Goal: Task Accomplishment & Management: Manage account settings

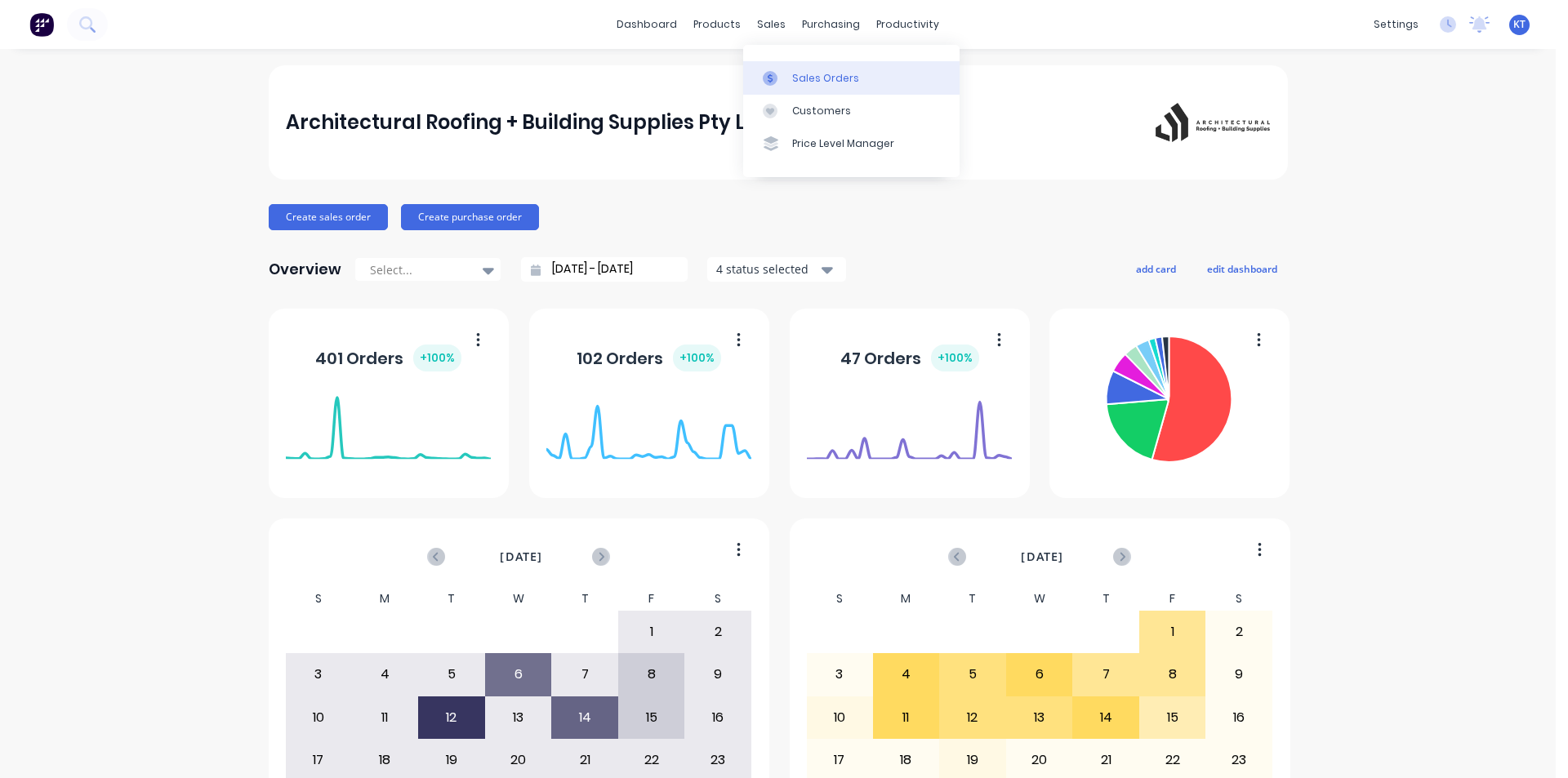
click at [804, 77] on div "Sales Orders" at bounding box center [825, 79] width 67 height 15
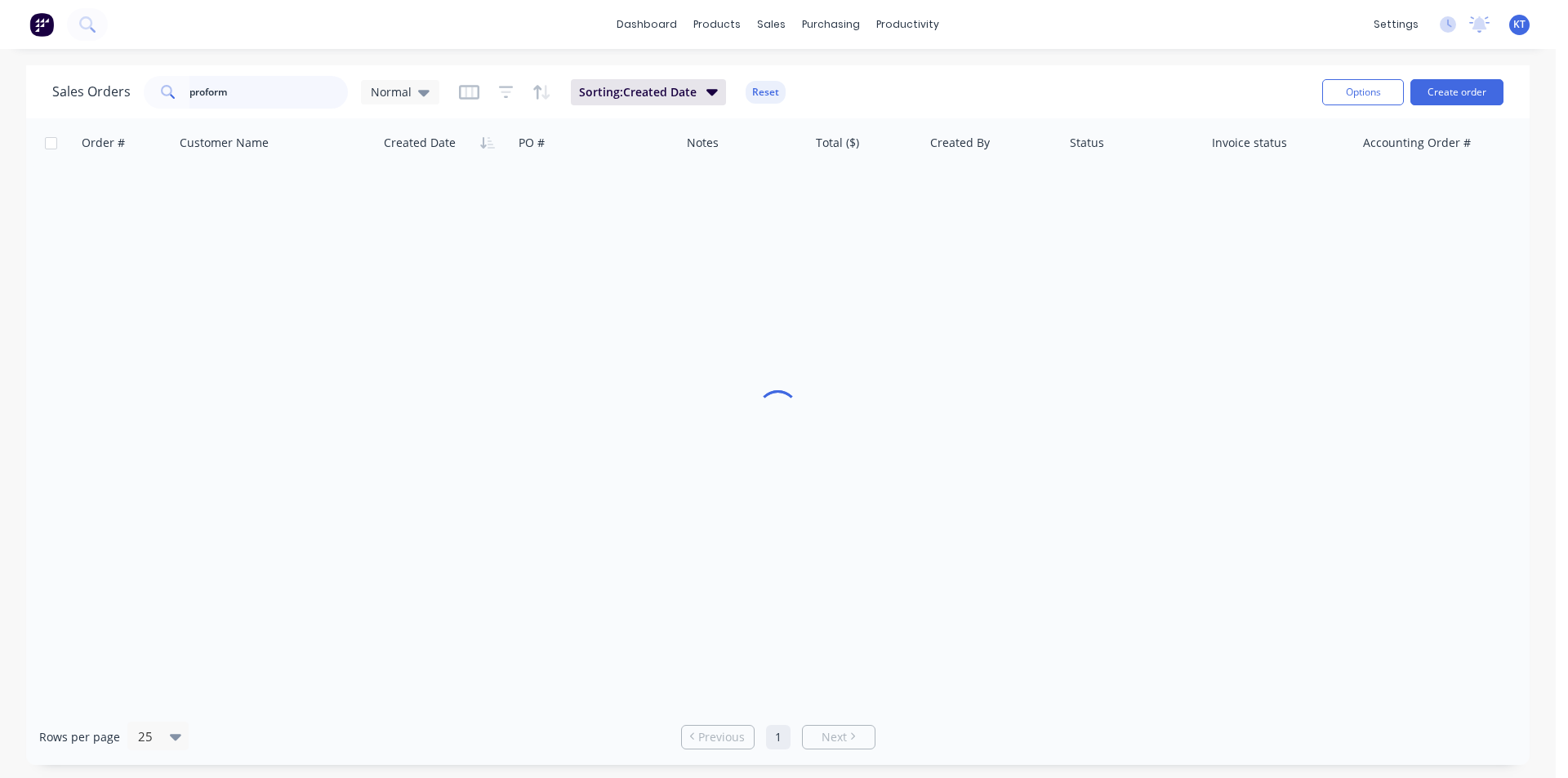
click at [345, 92] on input "proform" at bounding box center [269, 92] width 159 height 33
click at [256, 103] on input "proform" at bounding box center [269, 92] width 159 height 33
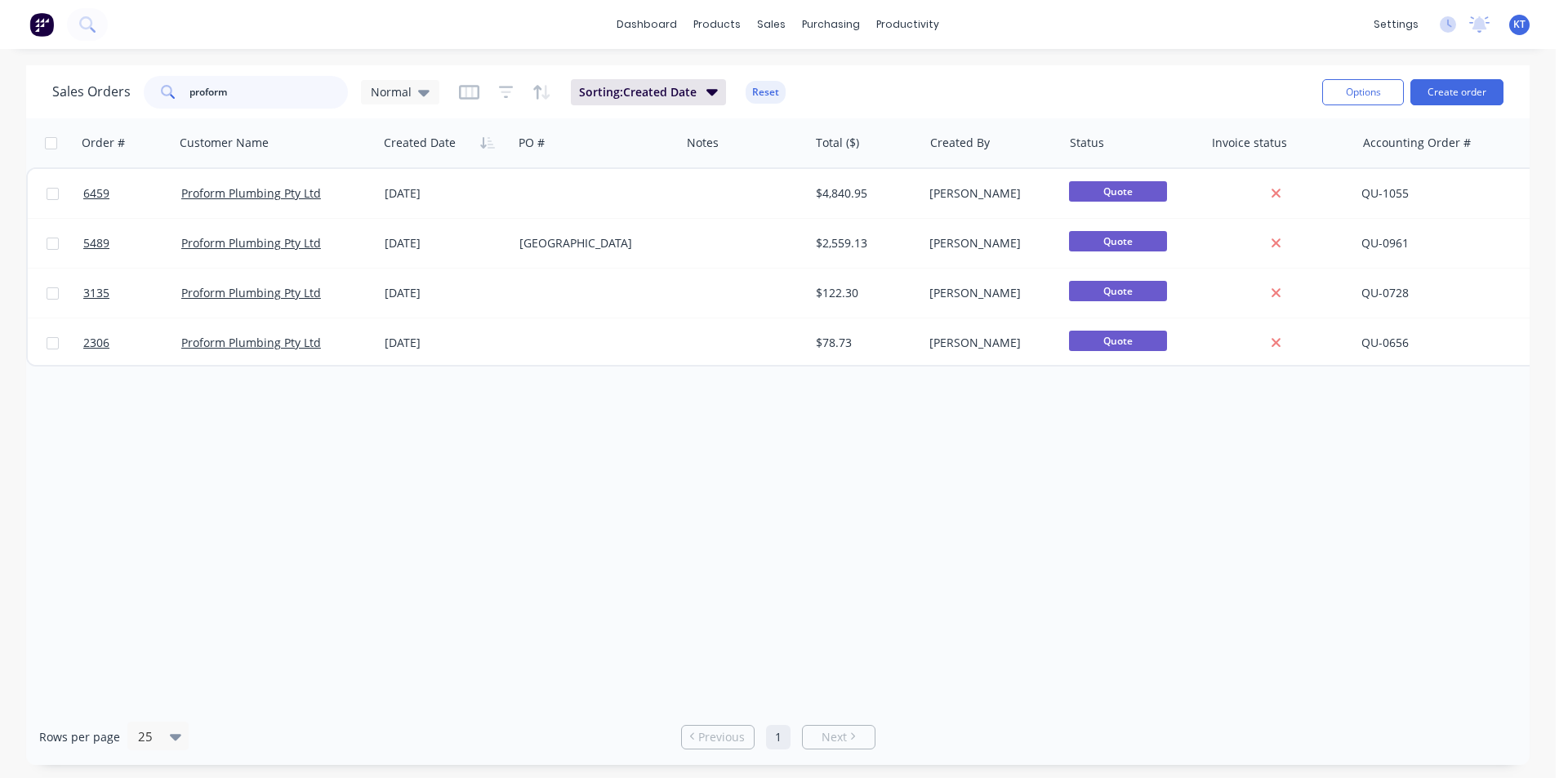
click at [256, 103] on input "proform" at bounding box center [269, 92] width 159 height 33
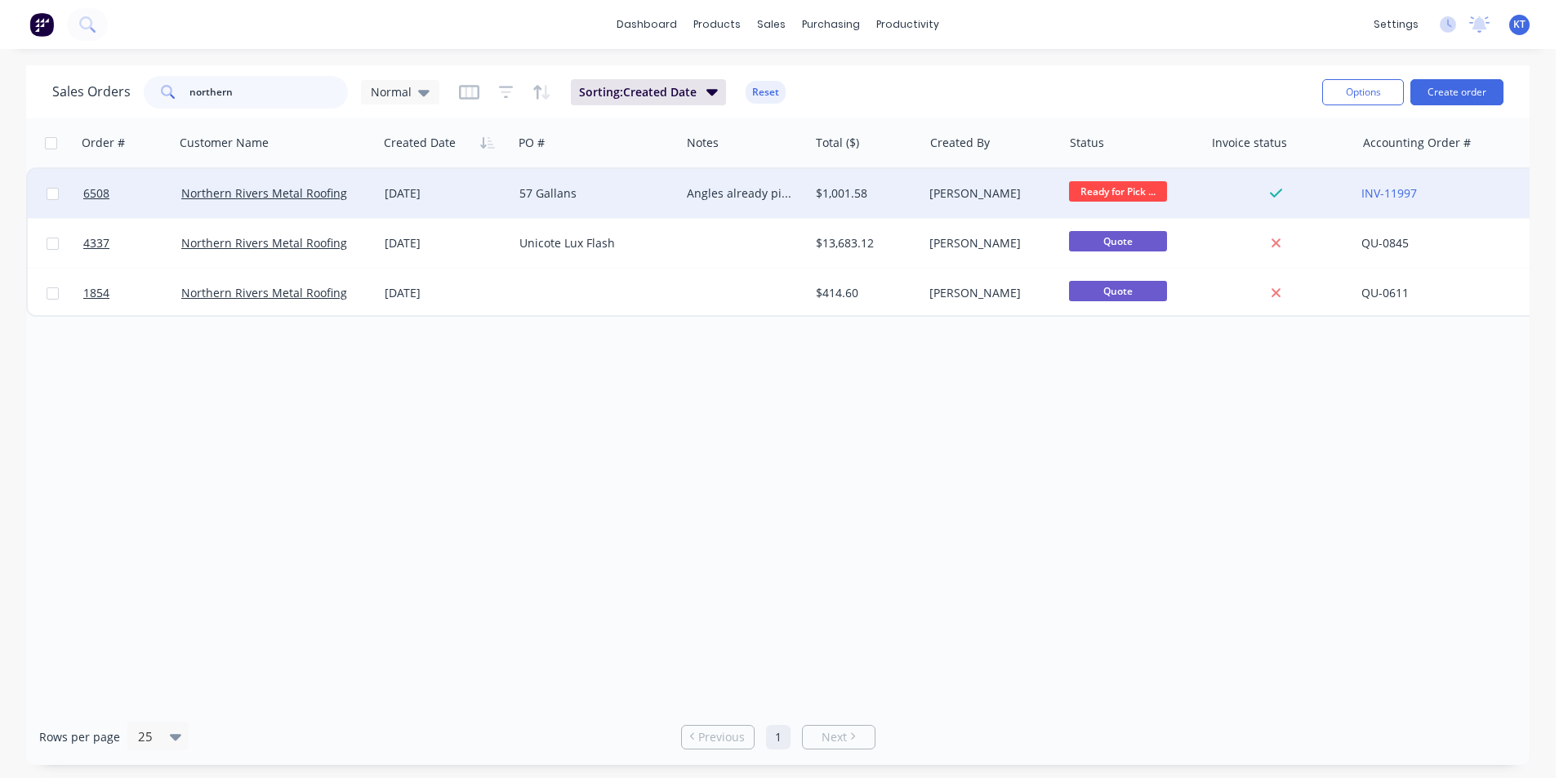
type input "northern"
click at [694, 203] on div "Angles already picked up" at bounding box center [744, 194] width 128 height 49
click at [965, 192] on div "[PERSON_NAME]" at bounding box center [988, 194] width 120 height 16
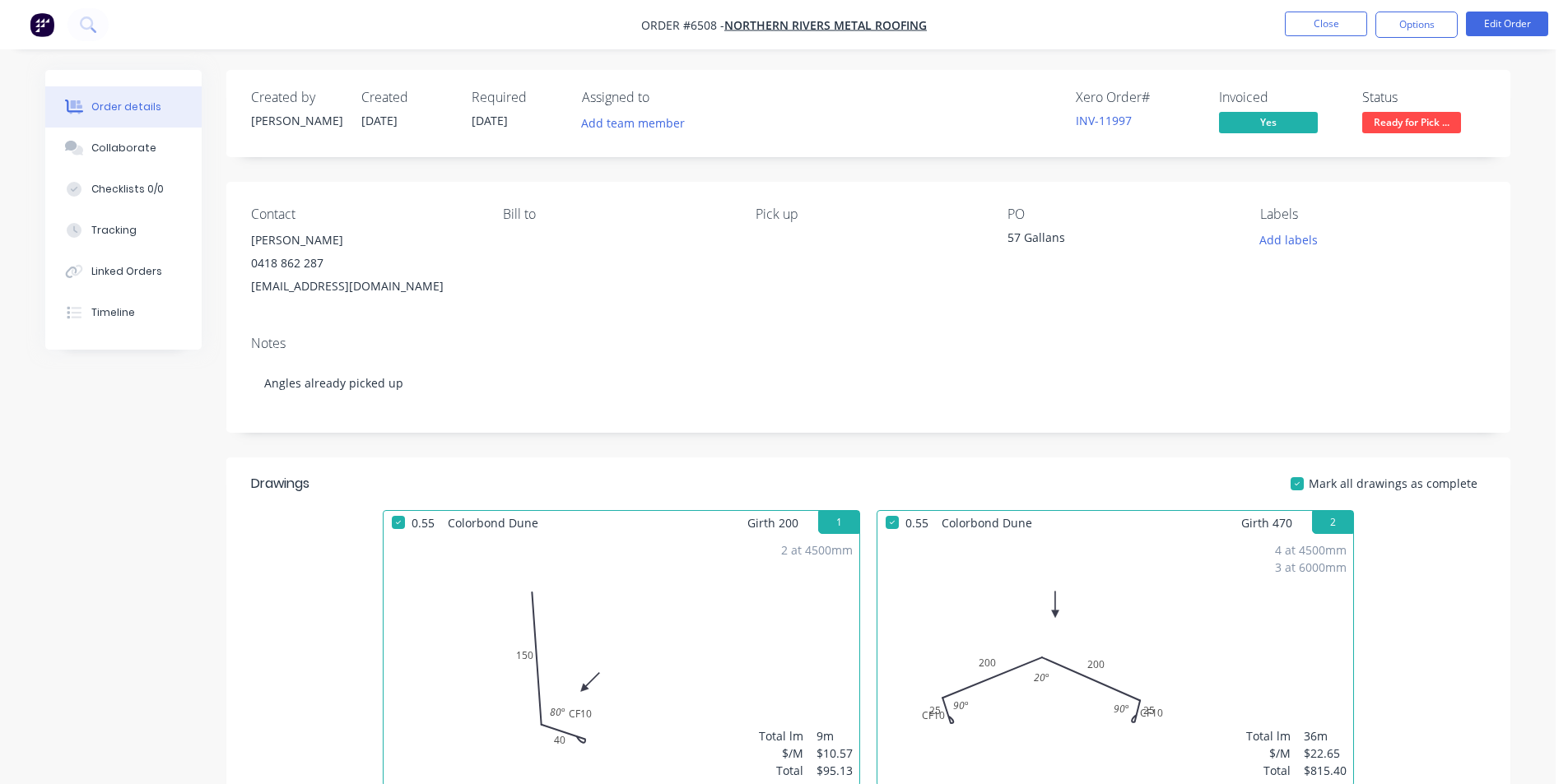
click at [1403, 123] on span "Ready for Pick ..." at bounding box center [1410, 122] width 99 height 20
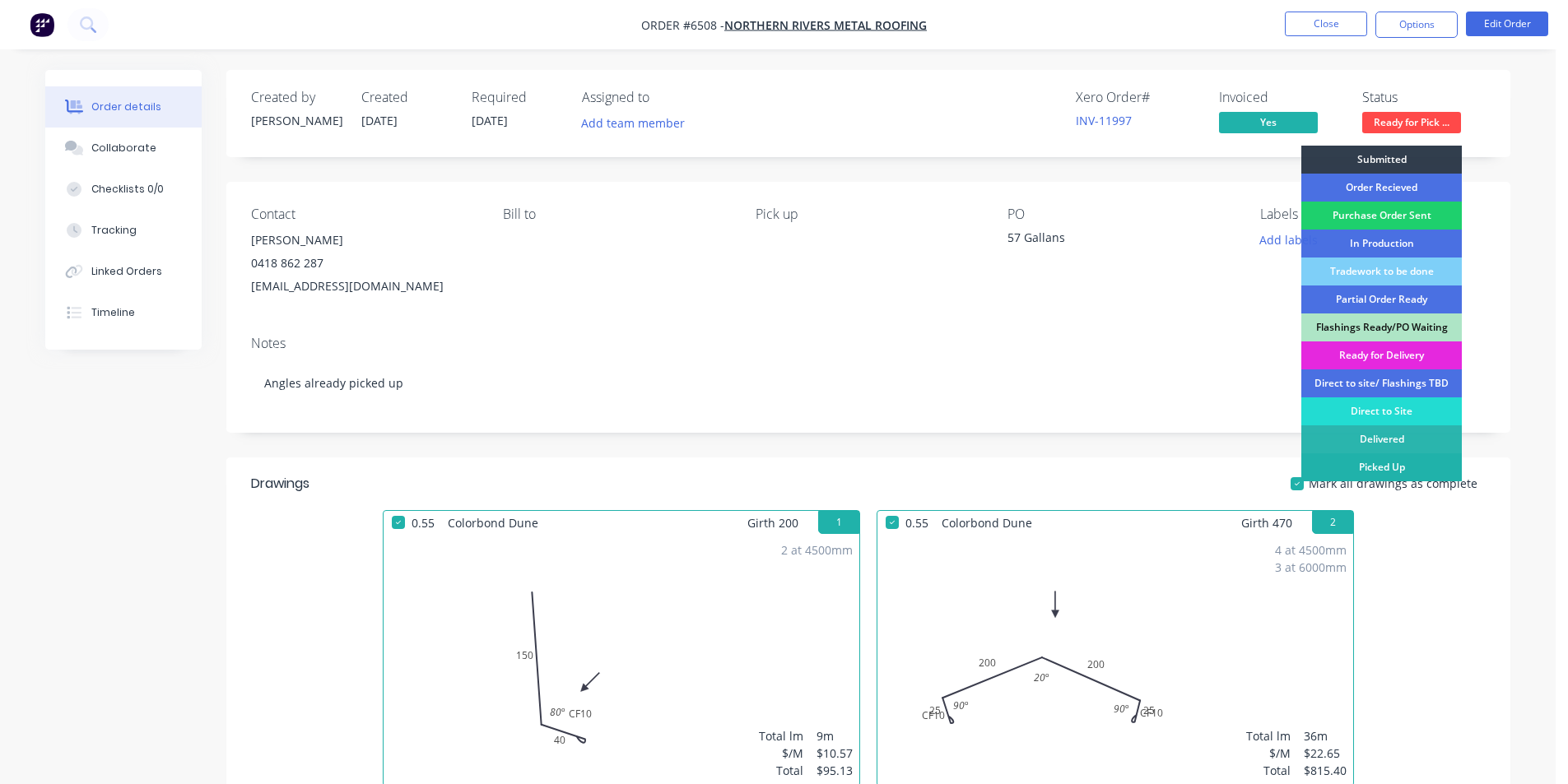
click at [1403, 469] on div "Picked Up" at bounding box center [1381, 467] width 160 height 28
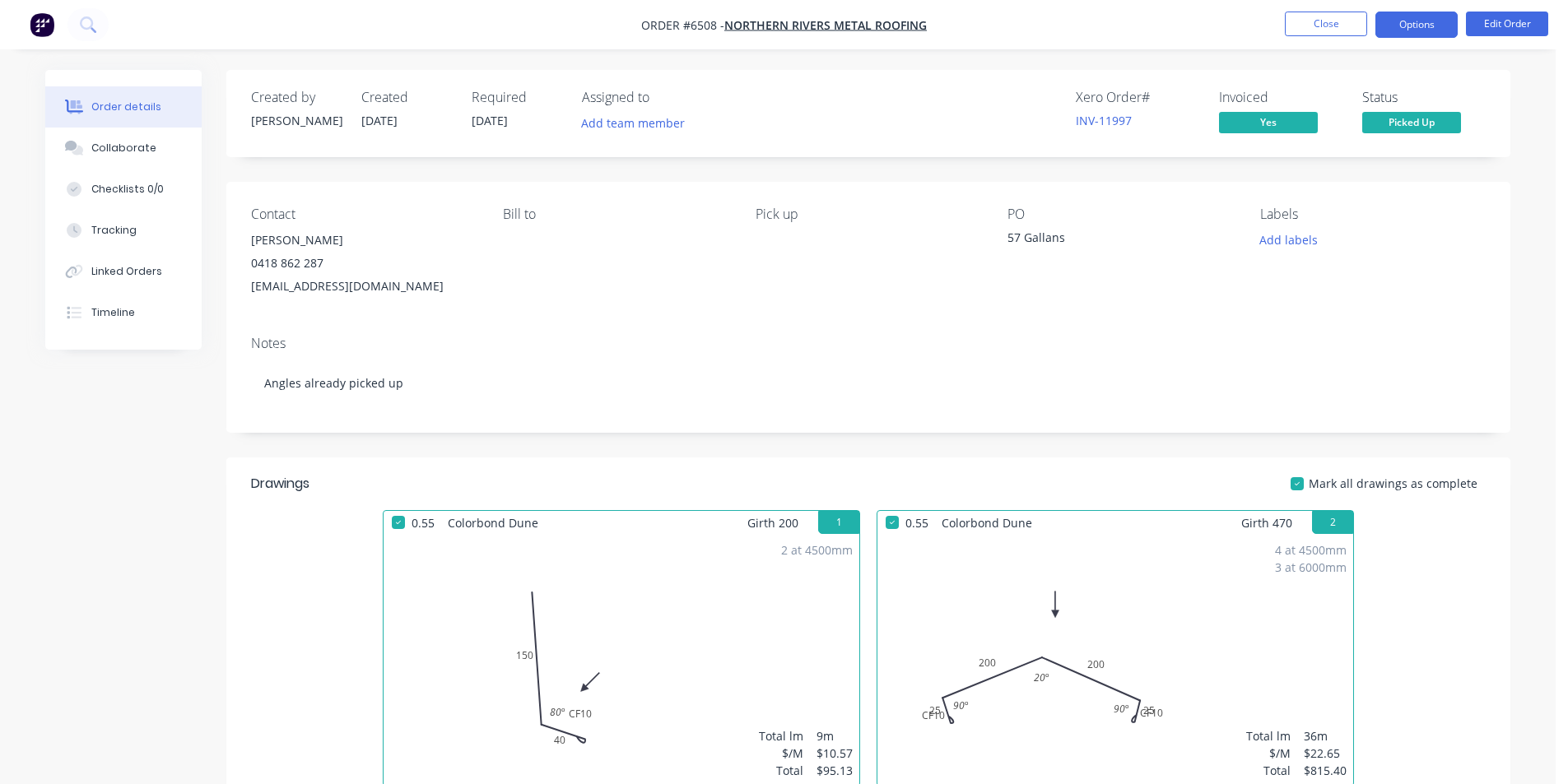
click at [1416, 23] on button "Options" at bounding box center [1416, 25] width 82 height 27
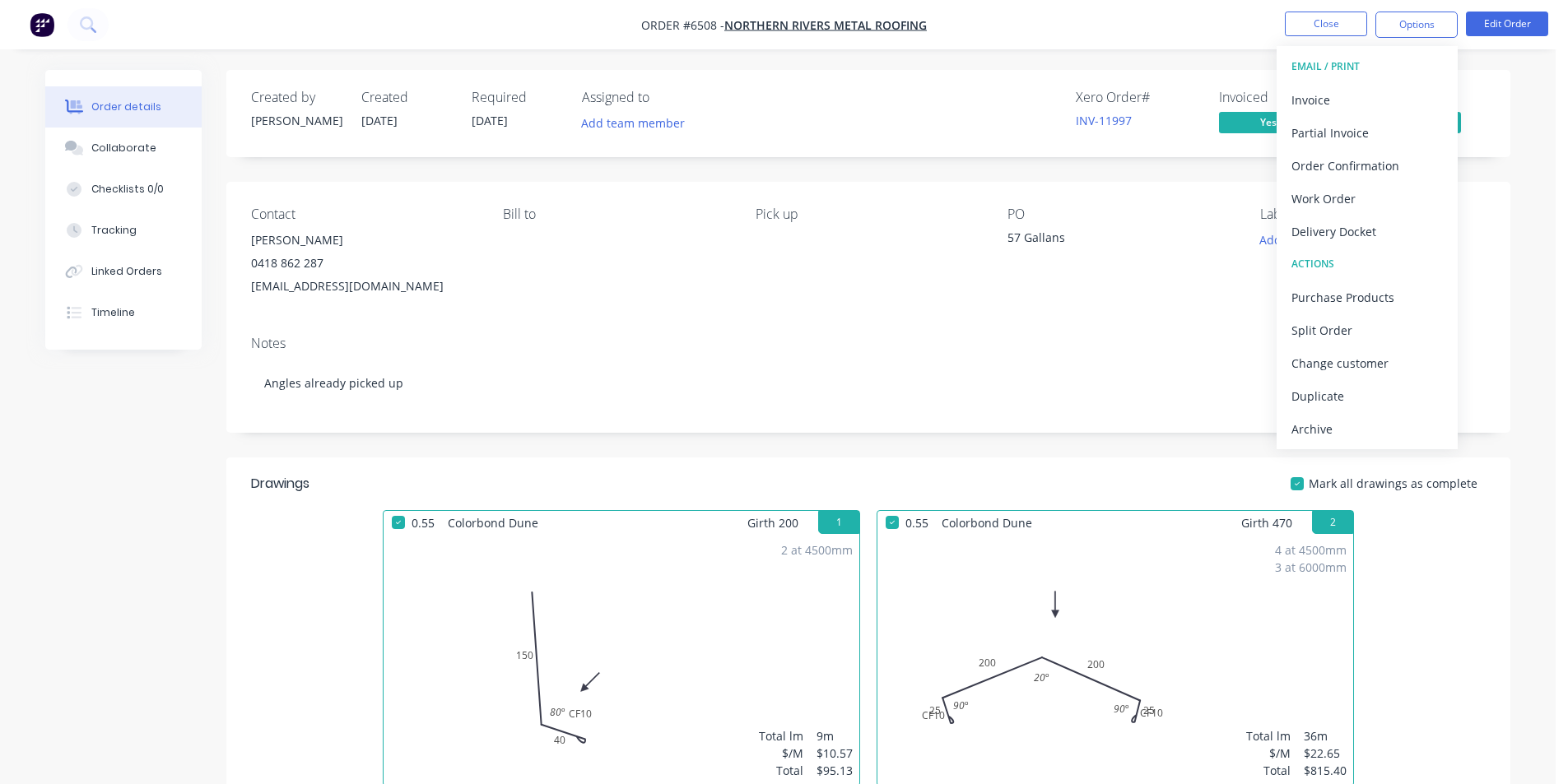
drag, startPoint x: 1327, startPoint y: 439, endPoint x: 1553, endPoint y: 358, distance: 240.1
click at [1326, 438] on div "Archive" at bounding box center [1366, 429] width 151 height 24
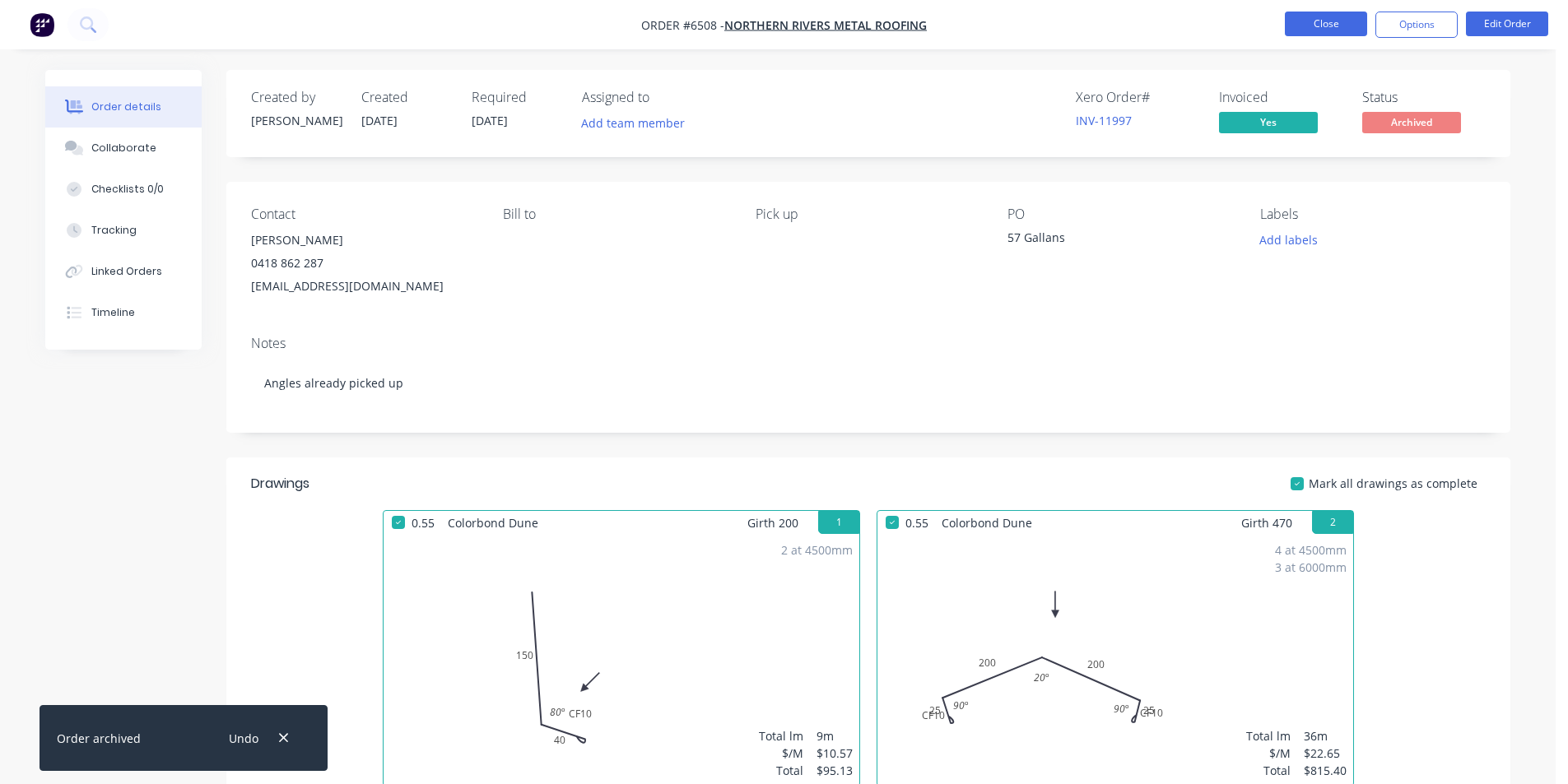
click at [1360, 31] on button "Close" at bounding box center [1325, 24] width 82 height 25
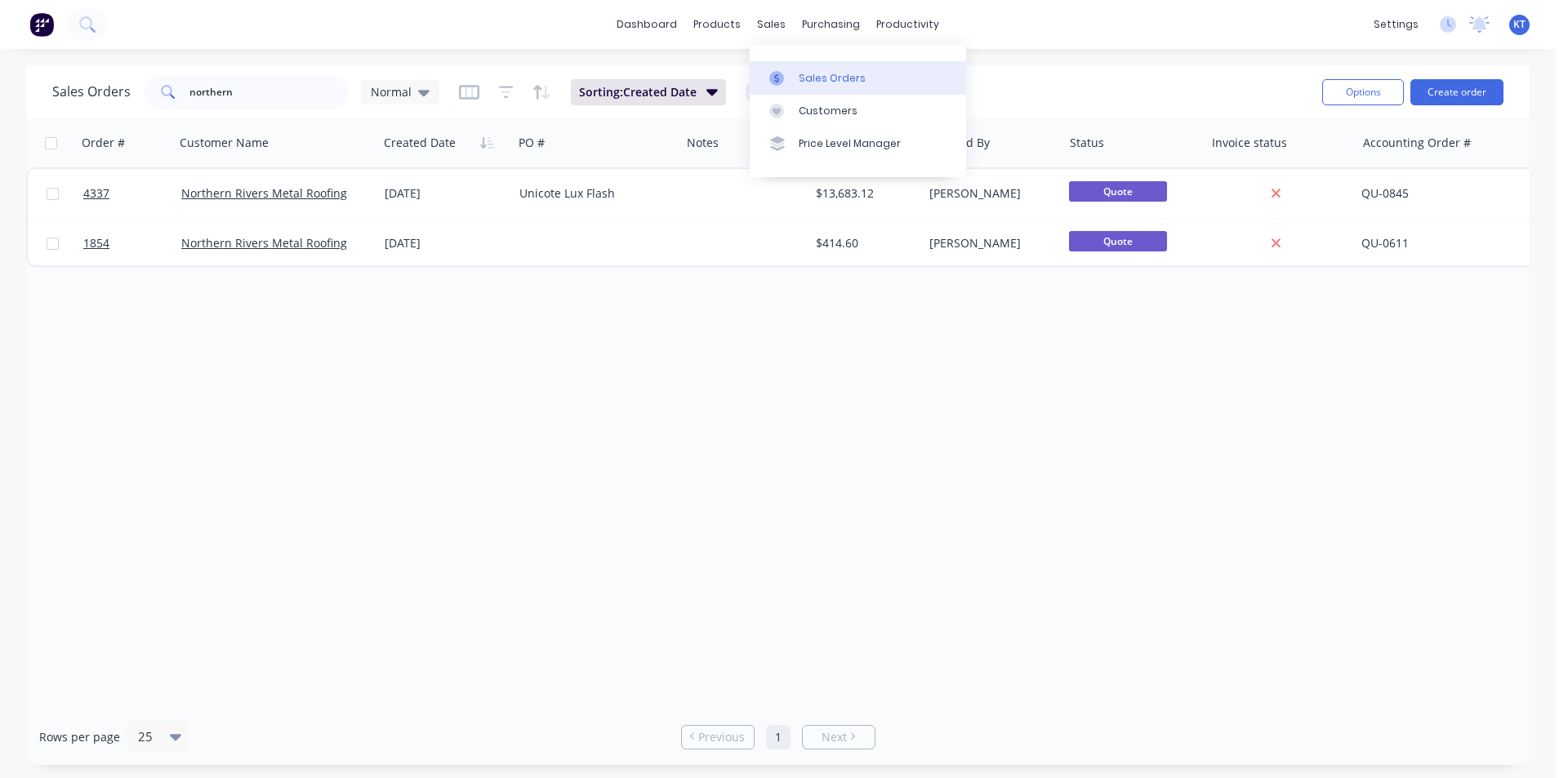
click at [792, 69] on link "Sales Orders" at bounding box center [858, 78] width 217 height 33
click at [669, 29] on link "dashboard" at bounding box center [646, 24] width 77 height 25
